Goal: Task Accomplishment & Management: Manage account settings

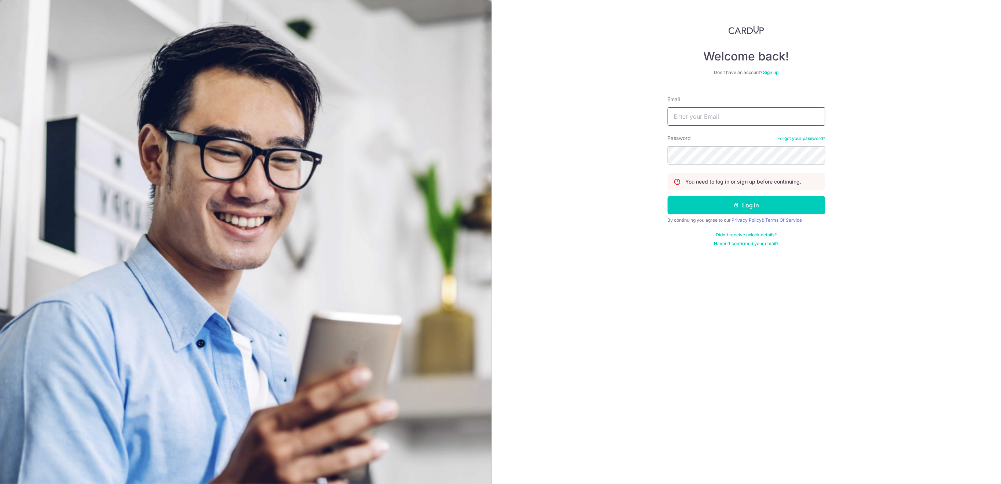
click at [733, 115] on input "Email" at bounding box center [747, 116] width 158 height 18
type input "[EMAIL_ADDRESS][DOMAIN_NAME]"
click at [787, 212] on button "Log in" at bounding box center [747, 205] width 158 height 18
